Goal: Task Accomplishment & Management: Complete application form

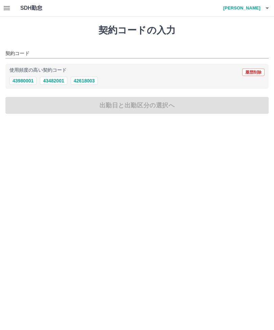
click at [88, 84] on button "42618003" at bounding box center [84, 81] width 27 height 8
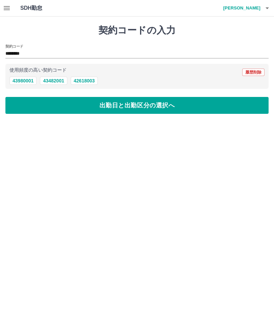
type input "********"
click at [163, 105] on button "出勤日と出勤区分の選択へ" at bounding box center [136, 105] width 263 height 17
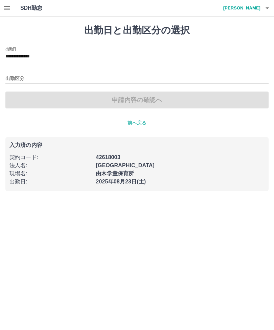
click at [190, 82] on input "出勤区分" at bounding box center [136, 79] width 263 height 8
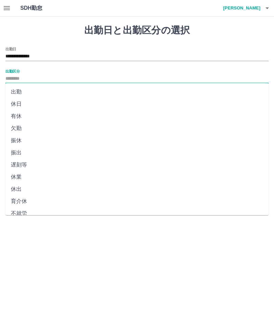
click at [143, 89] on li "出勤" at bounding box center [136, 92] width 263 height 12
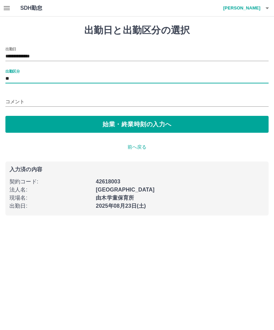
type input "**"
click at [258, 125] on button "始業・終業時刻の入力へ" at bounding box center [136, 124] width 263 height 17
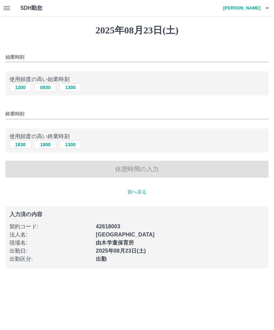
click at [124, 56] on input "始業時刻" at bounding box center [136, 57] width 263 height 10
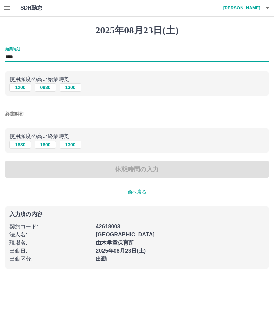
type input "****"
click at [228, 114] on input "終業時刻" at bounding box center [136, 114] width 263 height 10
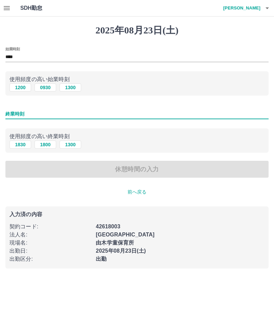
click at [45, 145] on button "1800" at bounding box center [46, 145] width 22 height 8
type input "****"
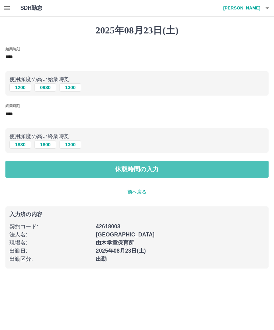
click at [32, 173] on button "休憩時間の入力" at bounding box center [136, 169] width 263 height 17
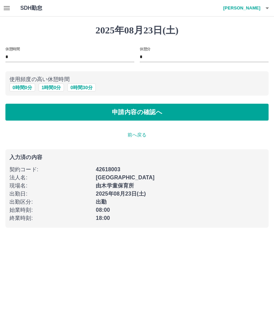
click at [20, 90] on button "0 時間 0 分" at bounding box center [22, 88] width 26 height 8
click at [12, 114] on button "申請内容の確認へ" at bounding box center [136, 112] width 263 height 17
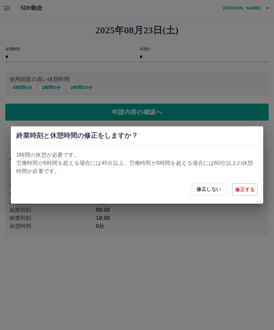
click at [247, 186] on button "修正する" at bounding box center [245, 190] width 26 height 12
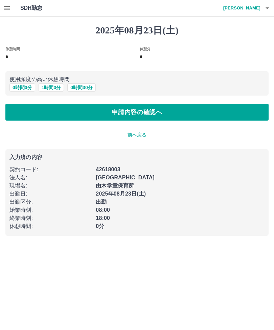
click at [53, 87] on button "1 時間 0 分" at bounding box center [52, 88] width 26 height 8
type input "*"
click at [255, 112] on button "申請内容の確認へ" at bounding box center [136, 112] width 263 height 17
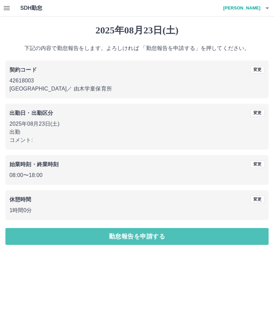
click at [246, 238] on button "勤怠報告を申請する" at bounding box center [136, 236] width 263 height 17
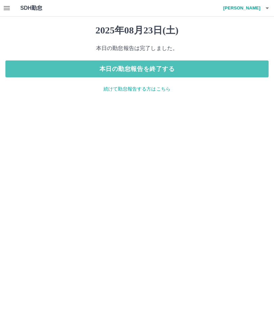
click at [252, 69] on button "本日の勤怠報告を終了する" at bounding box center [136, 69] width 263 height 17
